Goal: Task Accomplishment & Management: Manage account settings

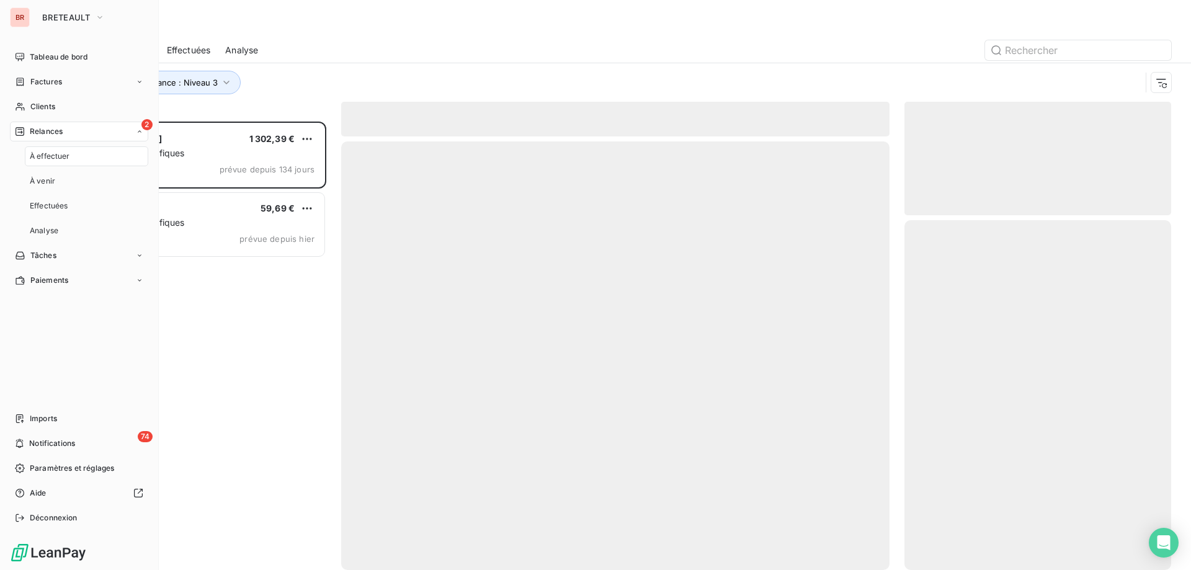
scroll to position [439, 257]
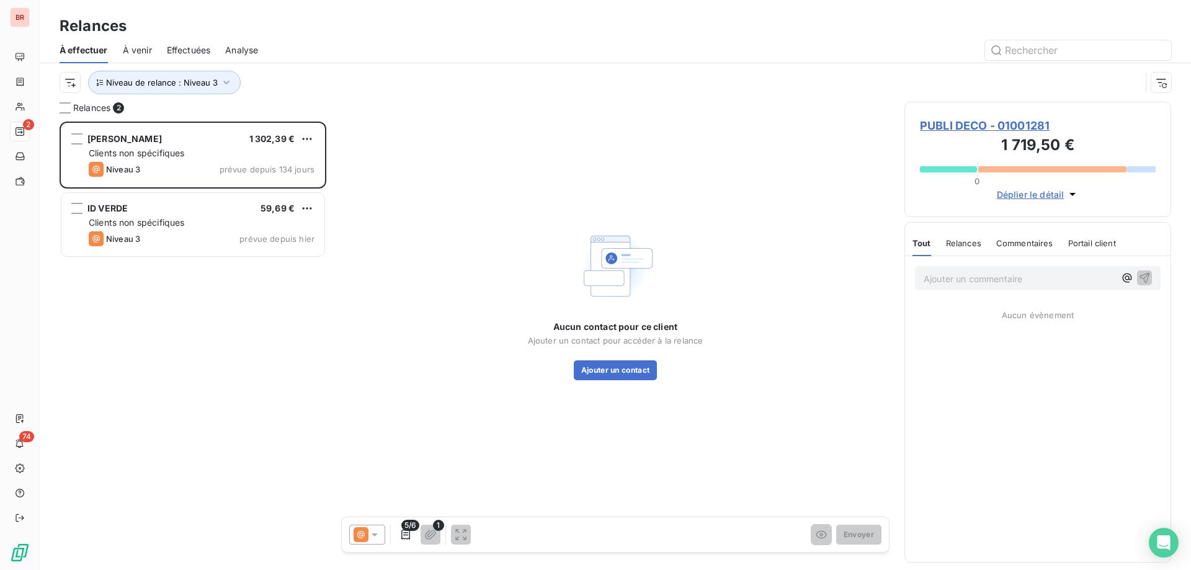
click at [280, 90] on div "Niveau de relance : Niveau 3" at bounding box center [600, 83] width 1081 height 24
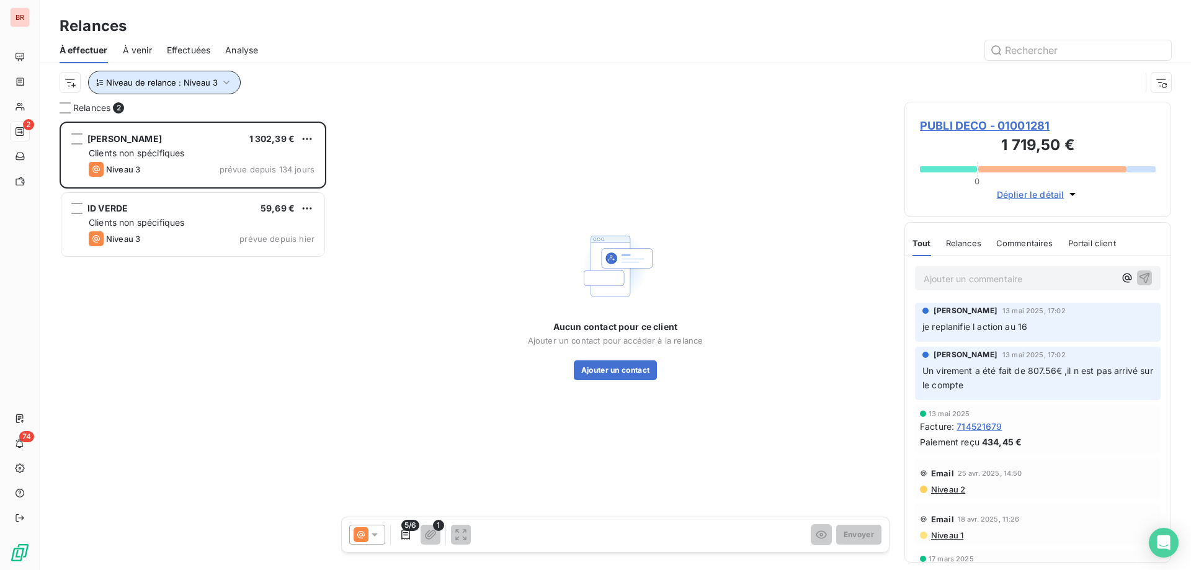
click at [195, 84] on span "Niveau de relance : Niveau 3" at bounding box center [162, 83] width 112 height 10
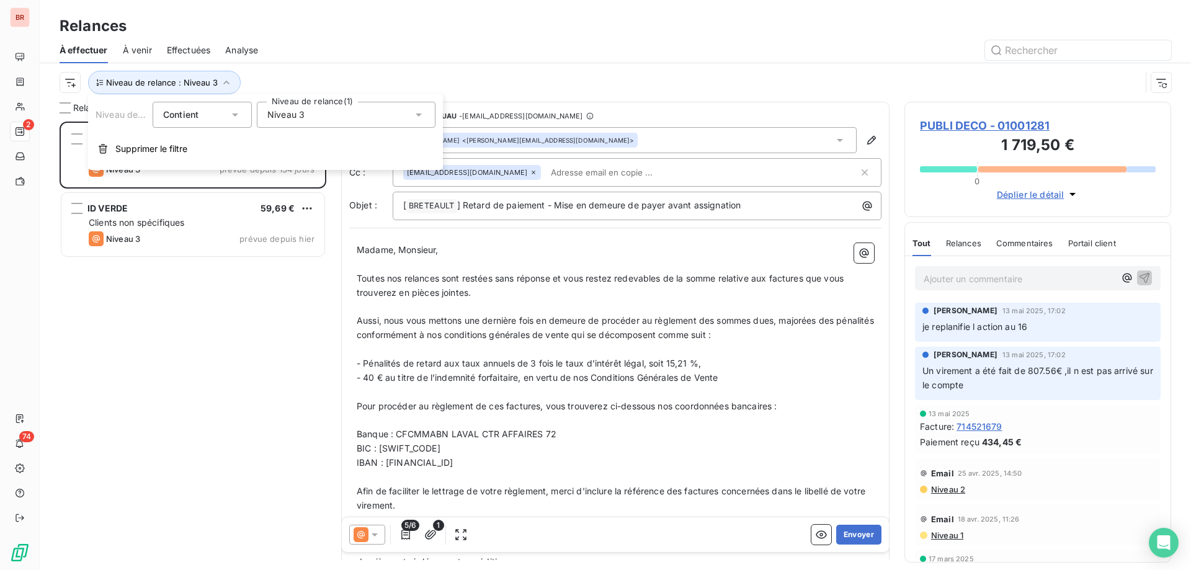
click at [291, 116] on span "Niveau 3" at bounding box center [285, 115] width 37 height 12
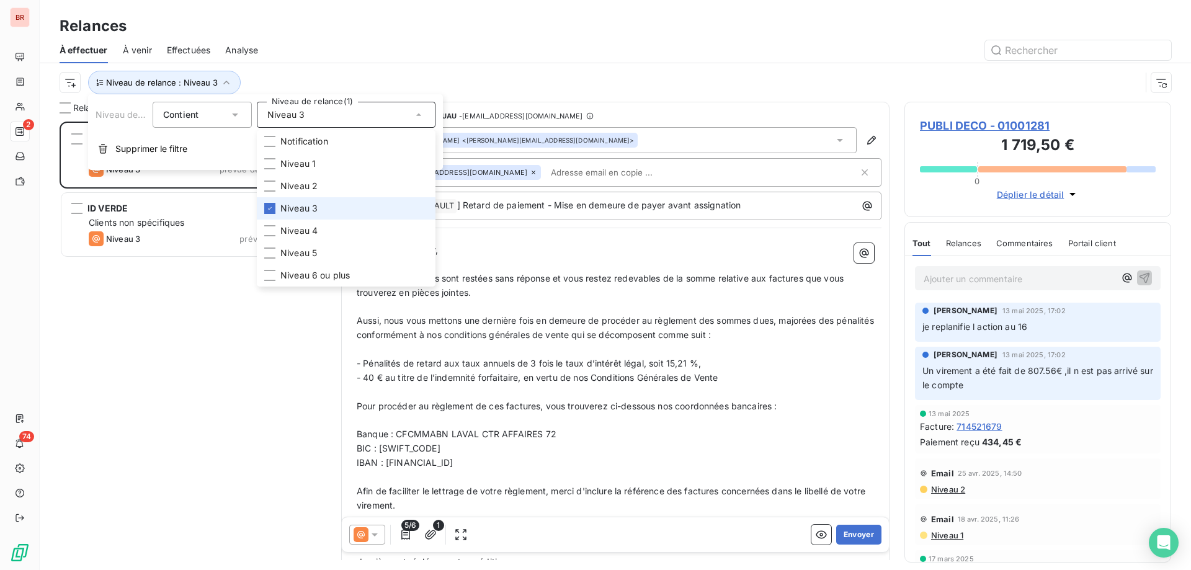
click at [291, 116] on span "Niveau 3" at bounding box center [285, 115] width 37 height 12
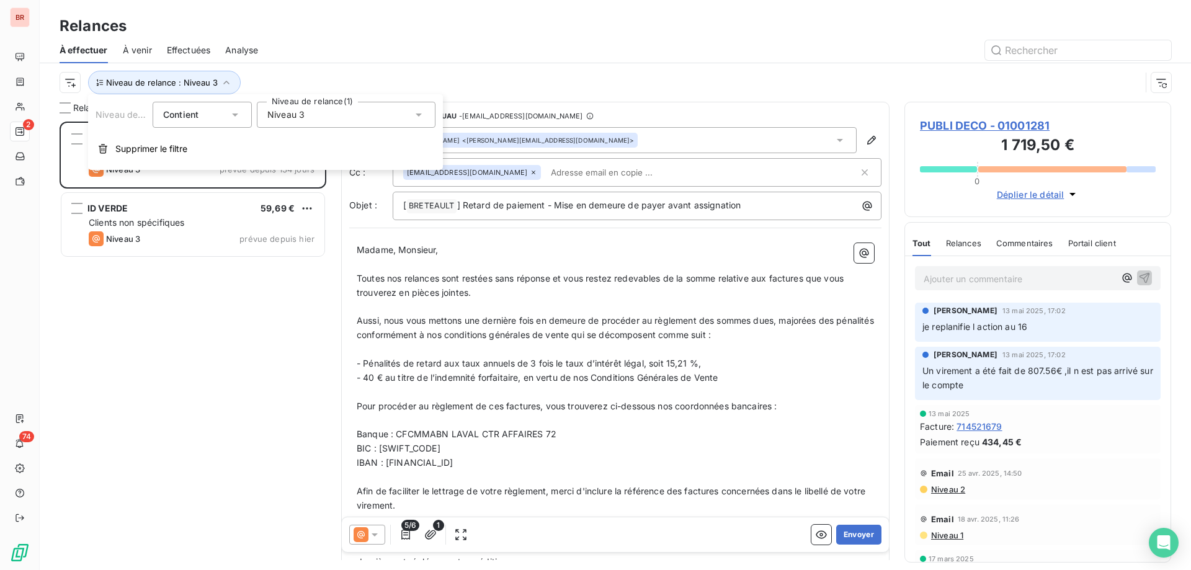
click at [291, 116] on span "Niveau 3" at bounding box center [285, 115] width 37 height 12
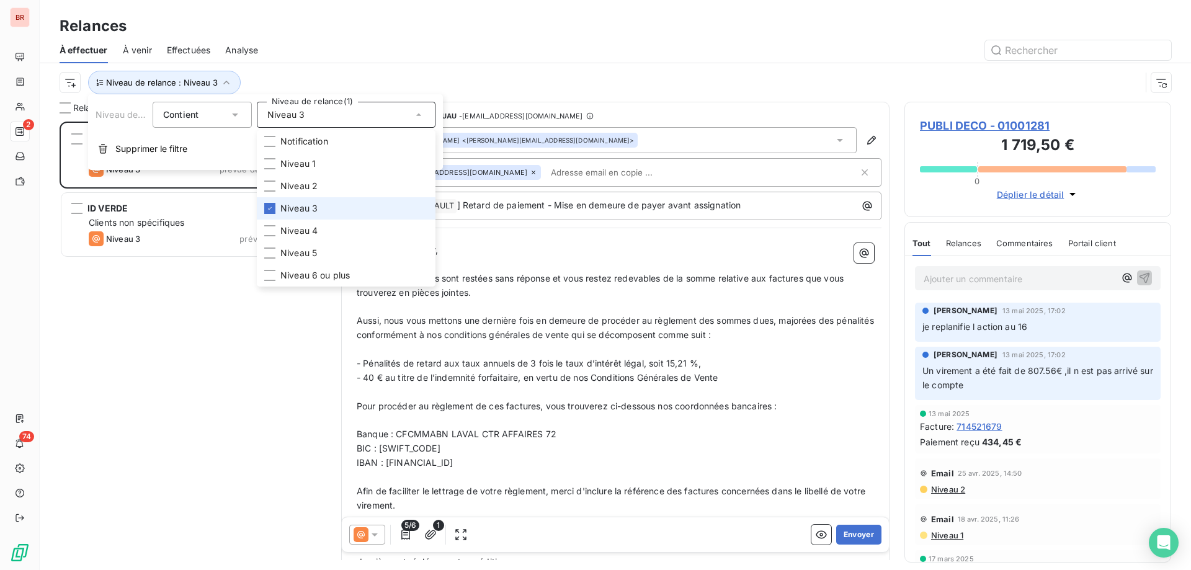
click at [290, 211] on span "Niveau 3" at bounding box center [298, 208] width 37 height 12
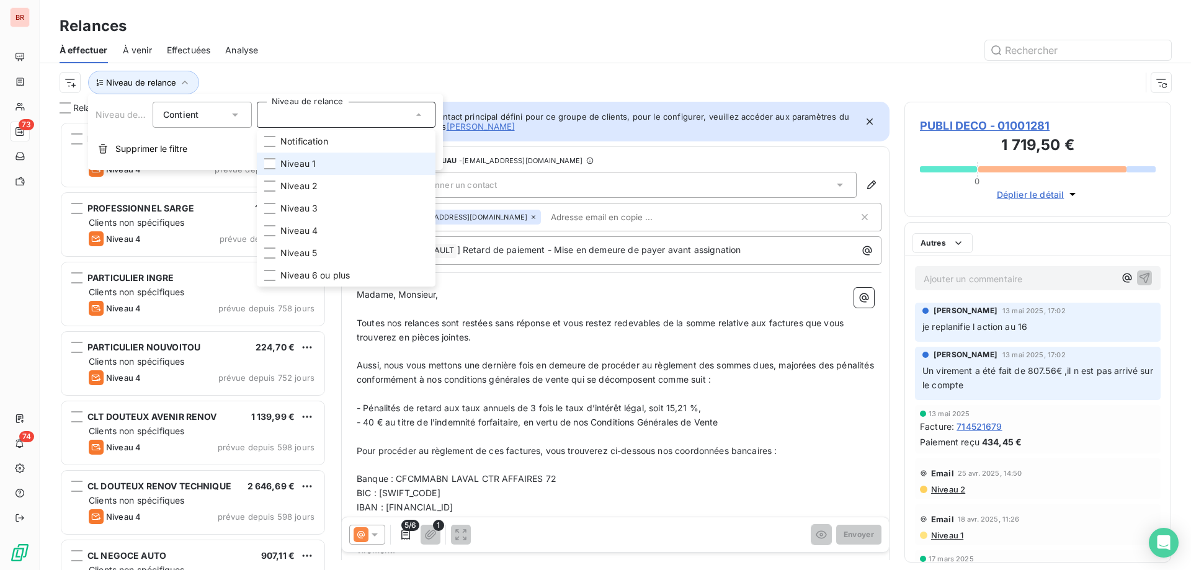
click at [296, 163] on span "Niveau 1" at bounding box center [297, 164] width 35 height 12
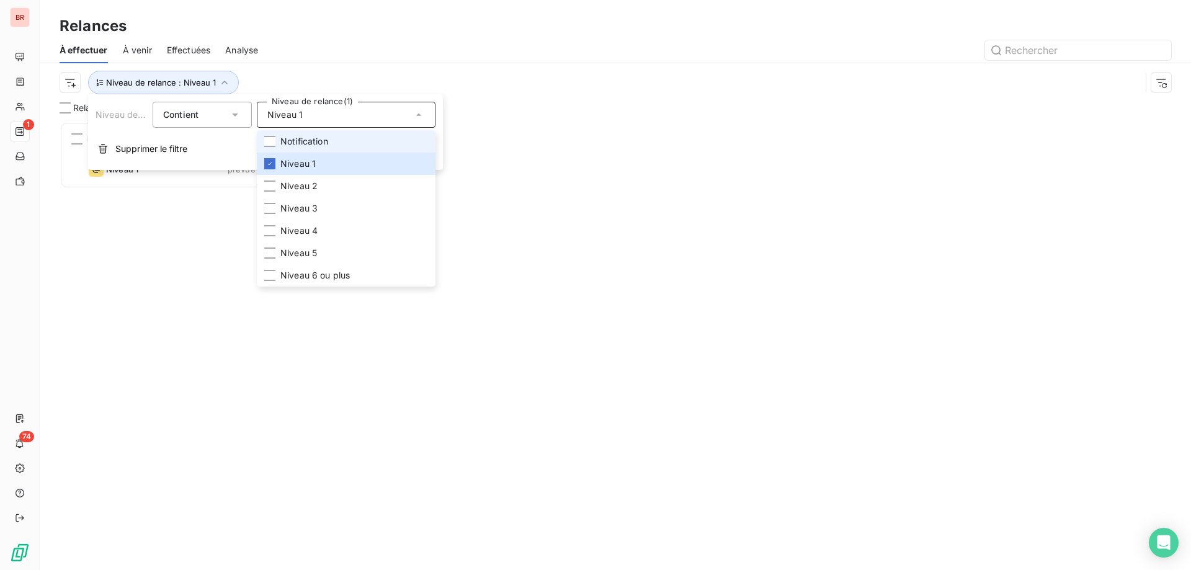
scroll to position [439, 257]
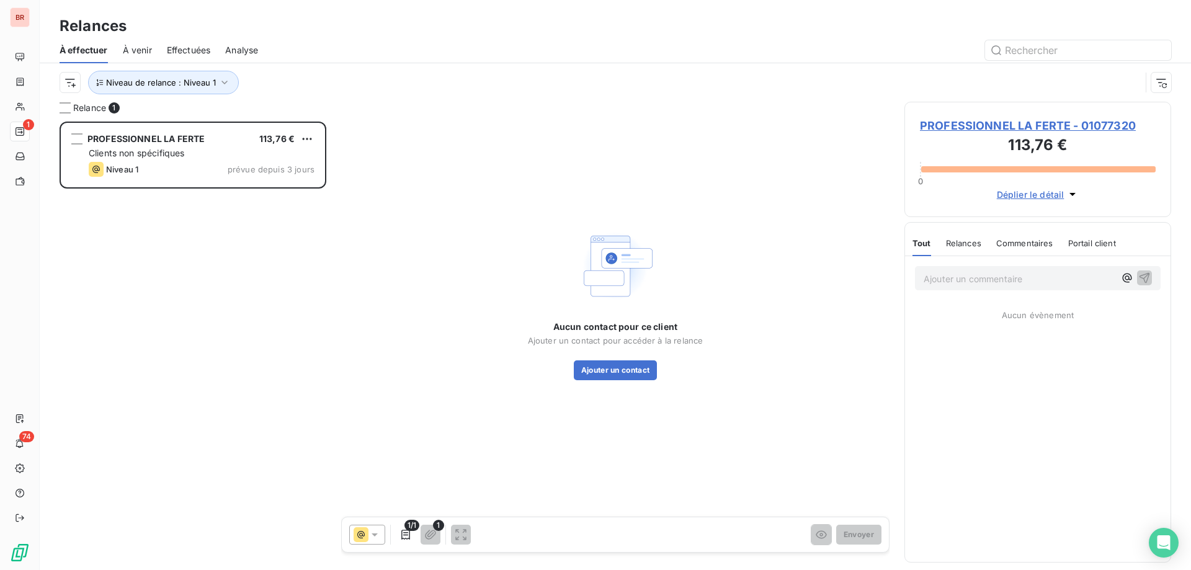
click at [305, 41] on div at bounding box center [722, 50] width 898 height 20
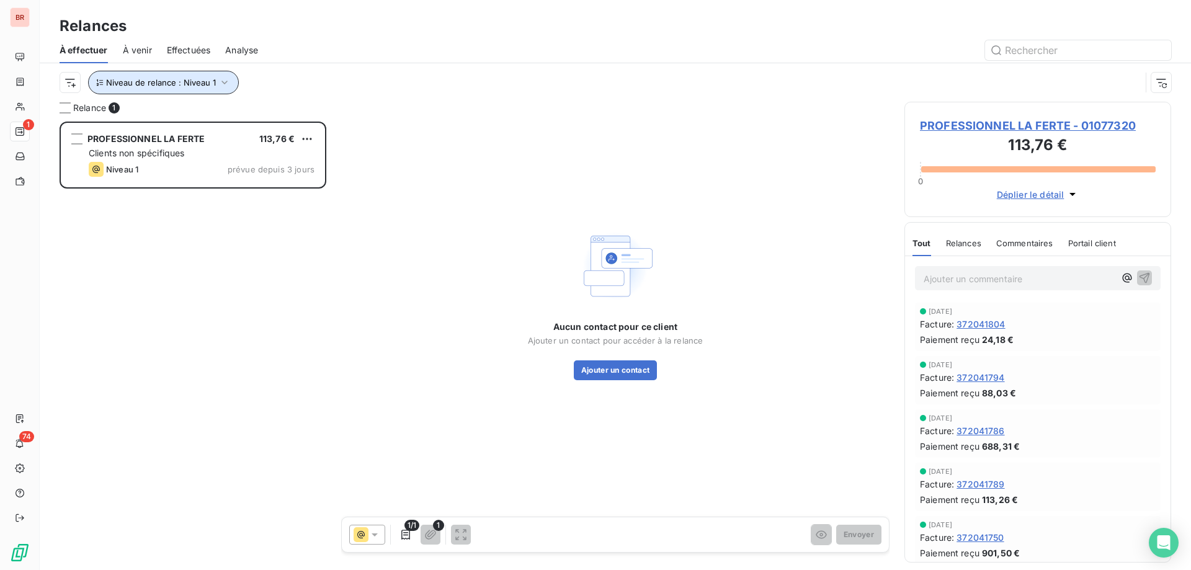
click at [190, 81] on span "Niveau de relance : Niveau 1" at bounding box center [161, 83] width 110 height 10
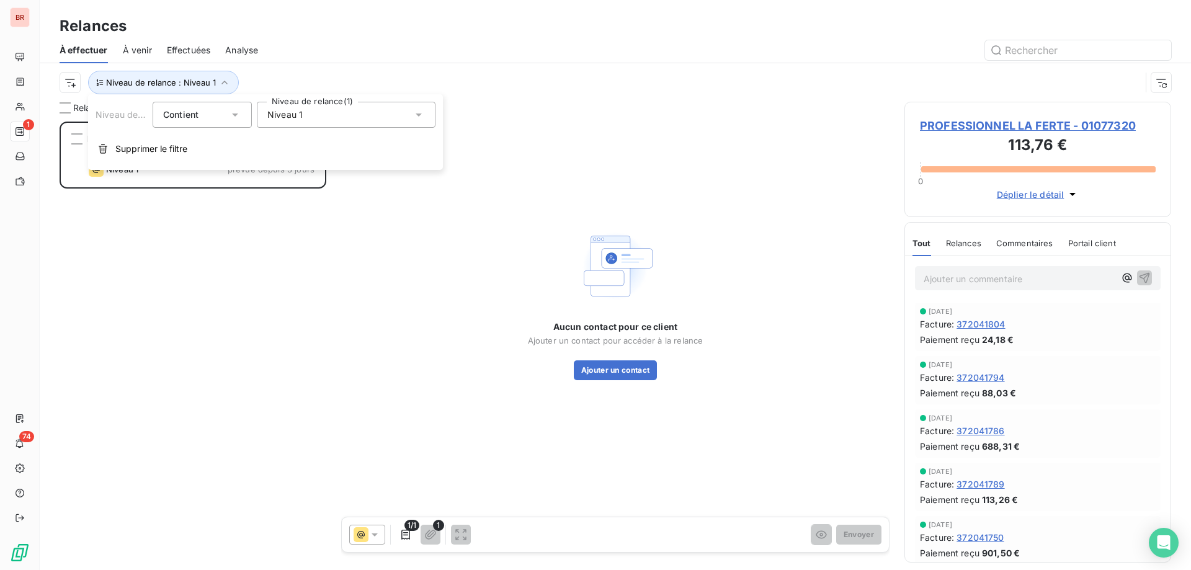
click at [301, 120] on span "Niveau 1" at bounding box center [284, 115] width 35 height 12
click at [305, 166] on span "Niveau 1" at bounding box center [297, 164] width 35 height 12
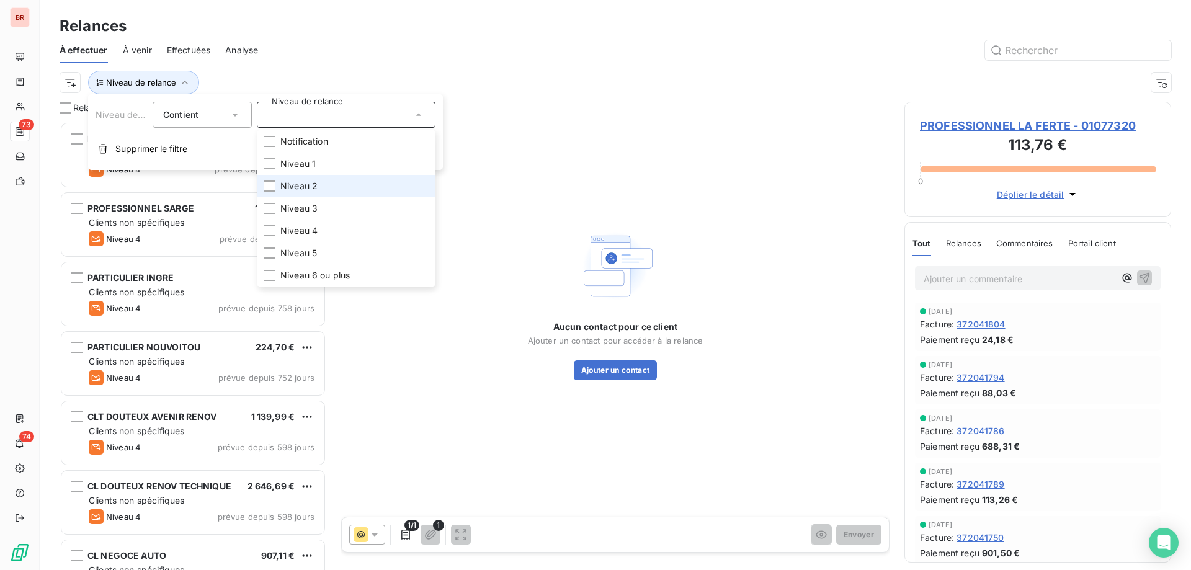
click at [305, 185] on span "Niveau 2" at bounding box center [298, 186] width 37 height 12
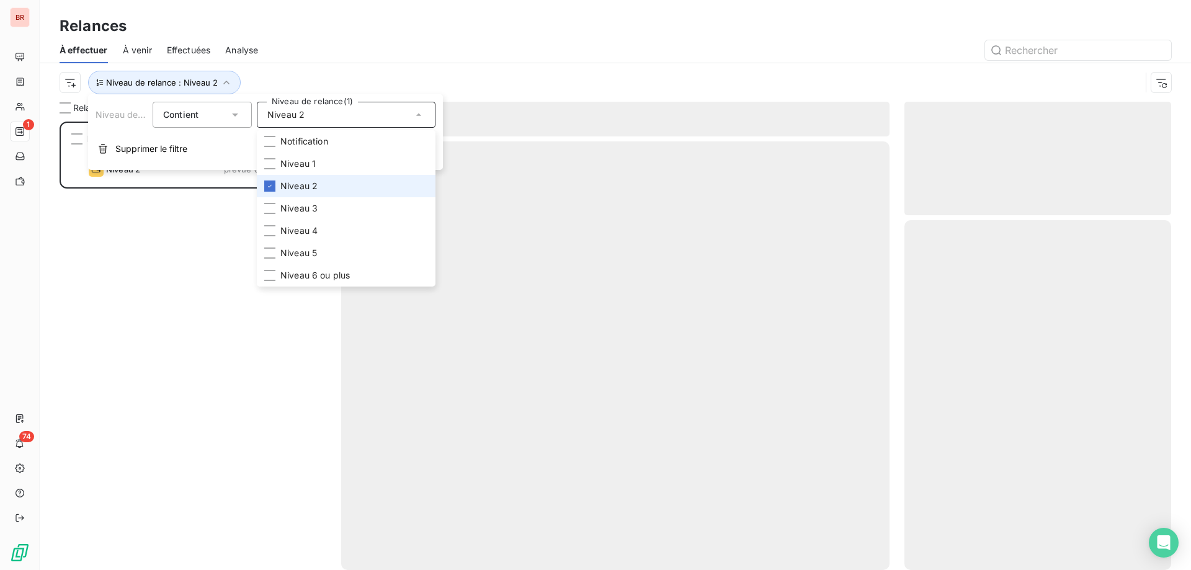
scroll to position [439, 257]
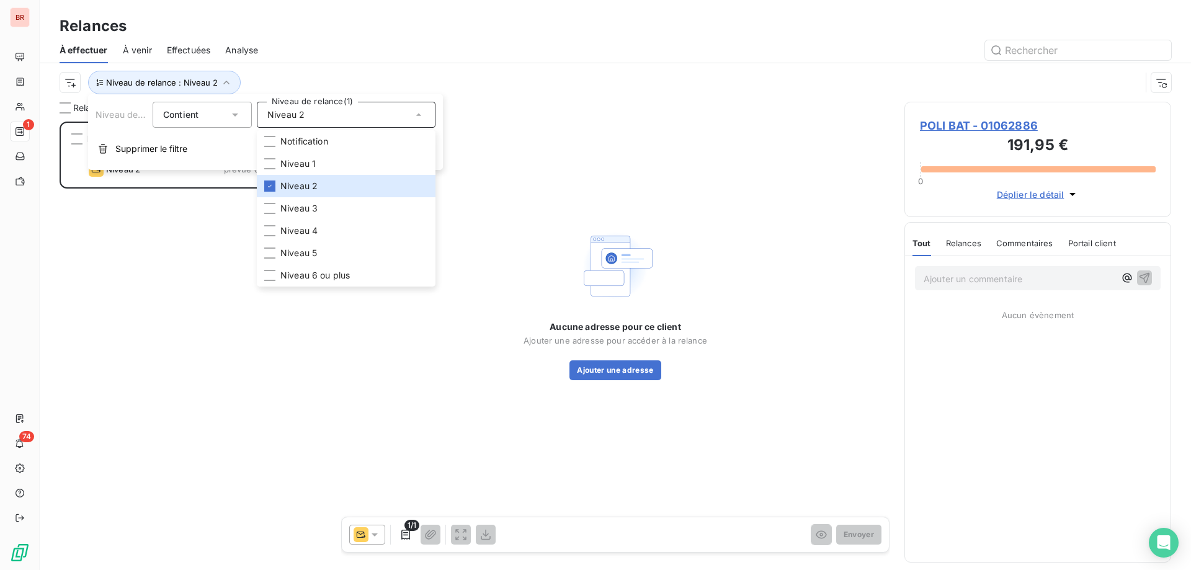
click at [331, 48] on div at bounding box center [722, 50] width 898 height 20
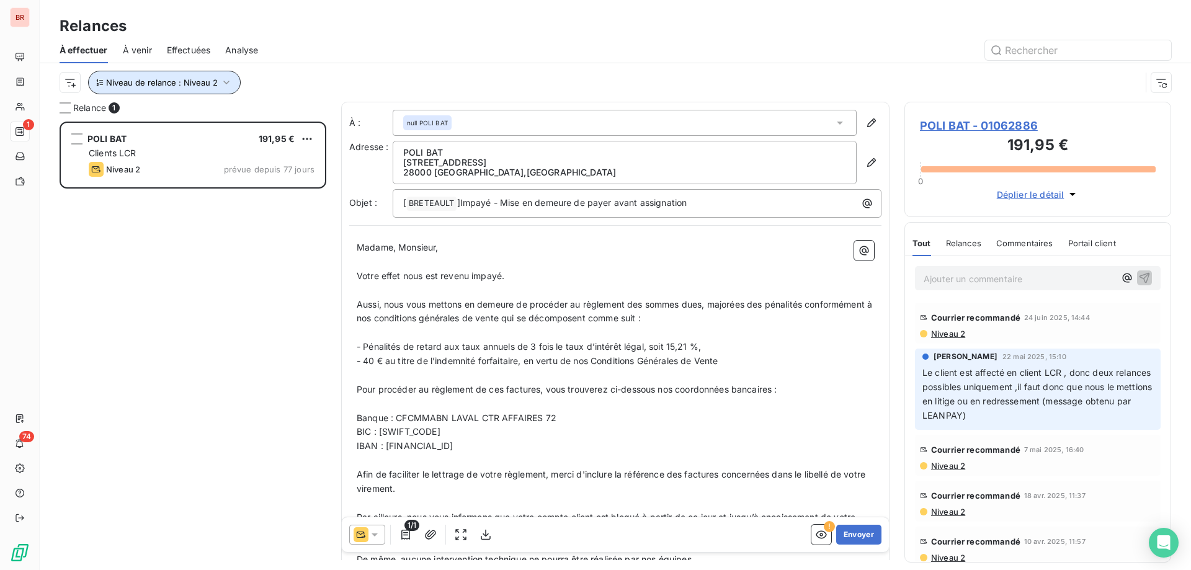
click at [206, 84] on span "Niveau de relance : Niveau 2" at bounding box center [162, 83] width 112 height 10
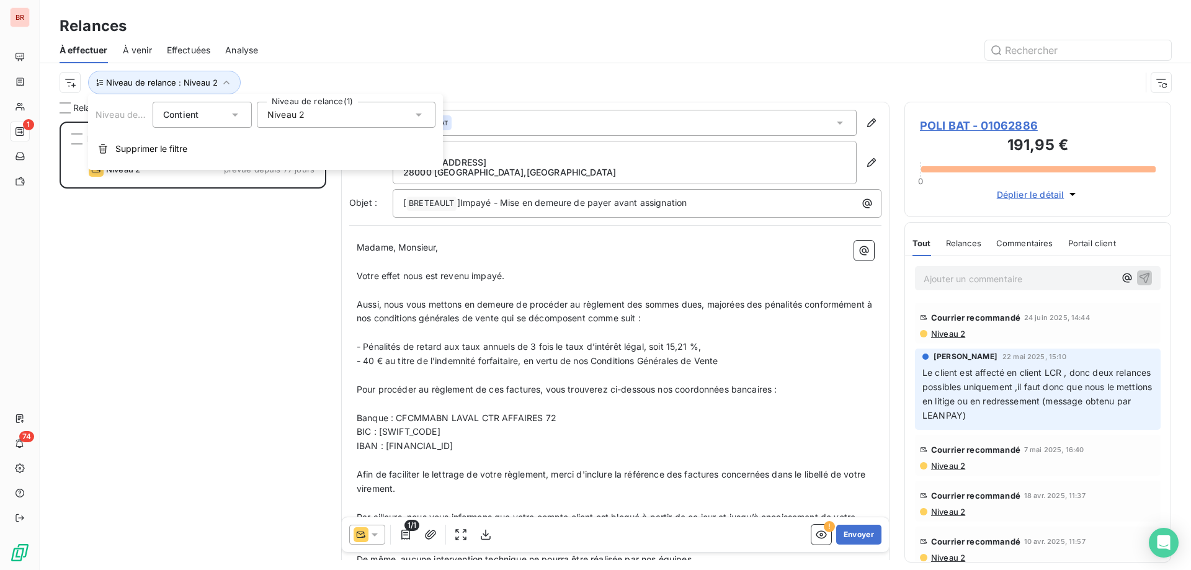
click at [300, 105] on div "Niveau 2" at bounding box center [346, 115] width 179 height 26
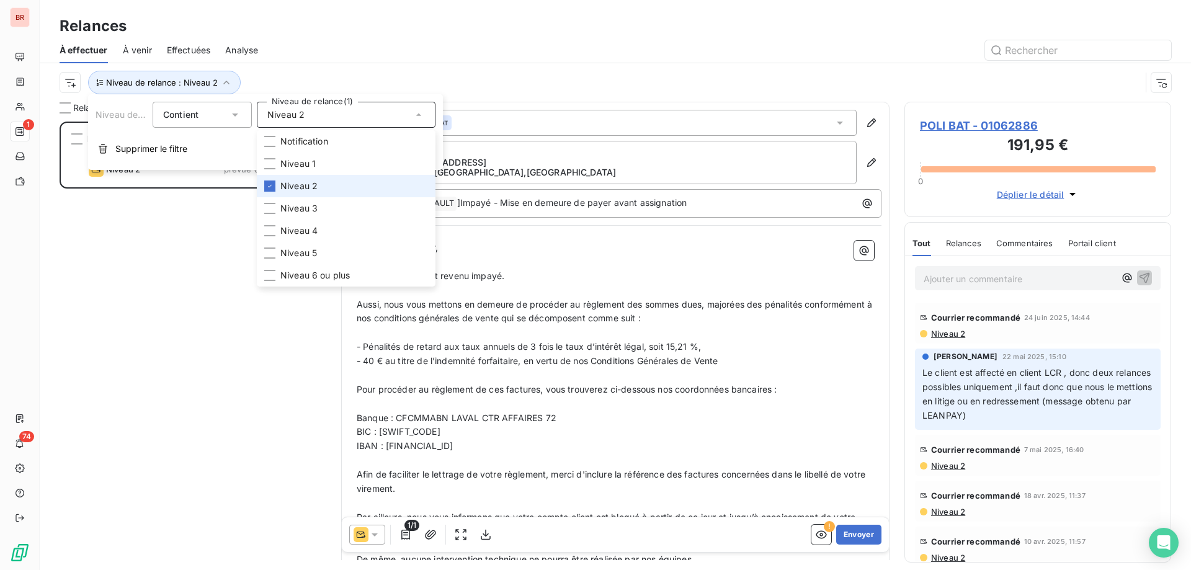
click at [302, 180] on li "Niveau 2" at bounding box center [346, 186] width 179 height 22
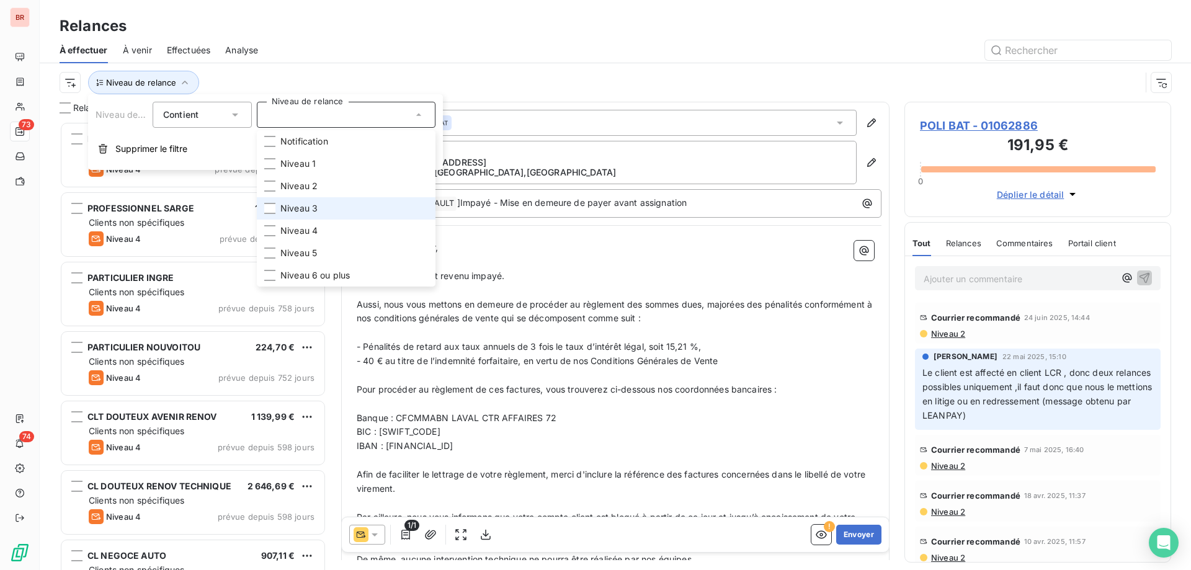
click at [303, 202] on li "Niveau 3" at bounding box center [346, 208] width 179 height 22
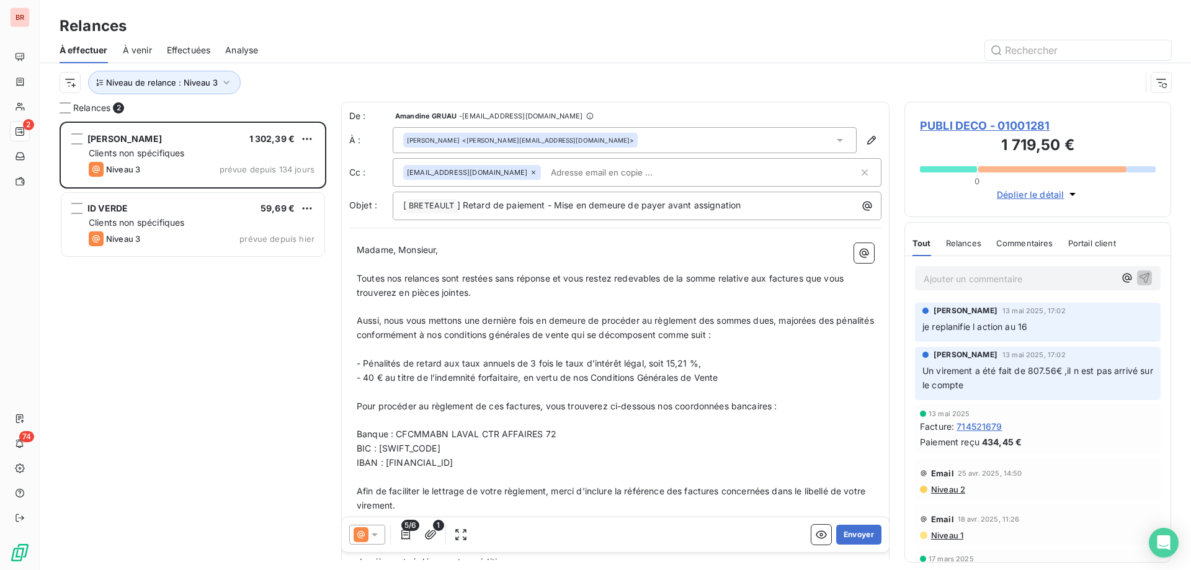
click at [340, 27] on div "Relances" at bounding box center [615, 26] width 1151 height 22
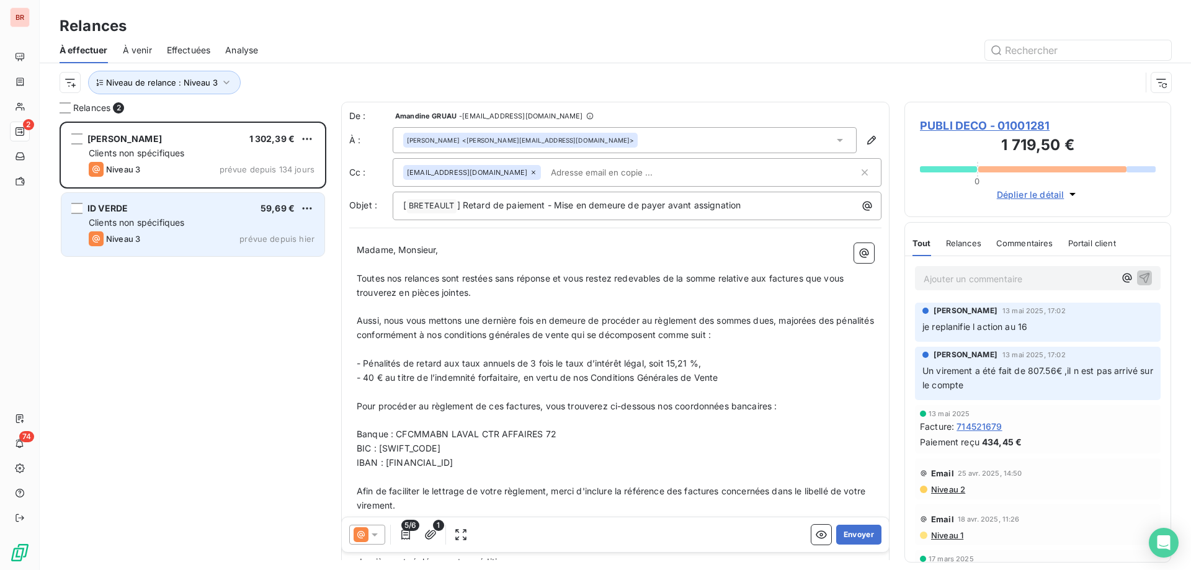
click at [231, 221] on div "Clients non spécifiques" at bounding box center [202, 222] width 226 height 12
